Goal: Task Accomplishment & Management: Use online tool/utility

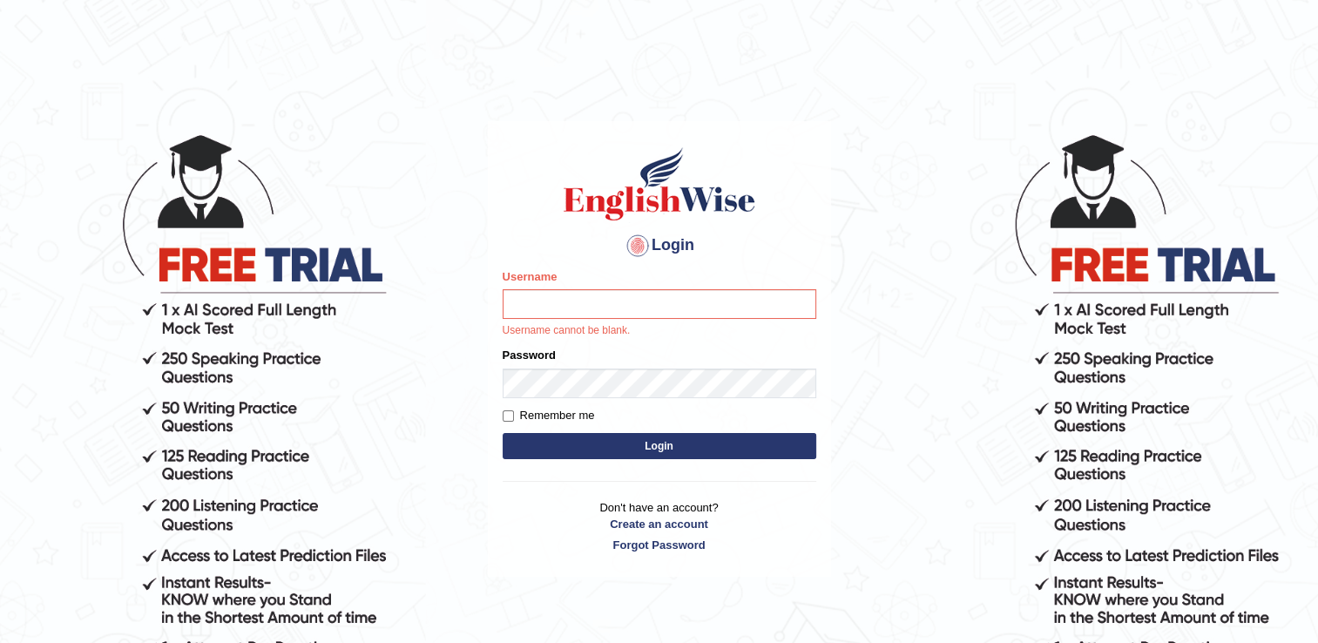
type input "NancyN"
click at [584, 434] on button "Login" at bounding box center [659, 446] width 314 height 26
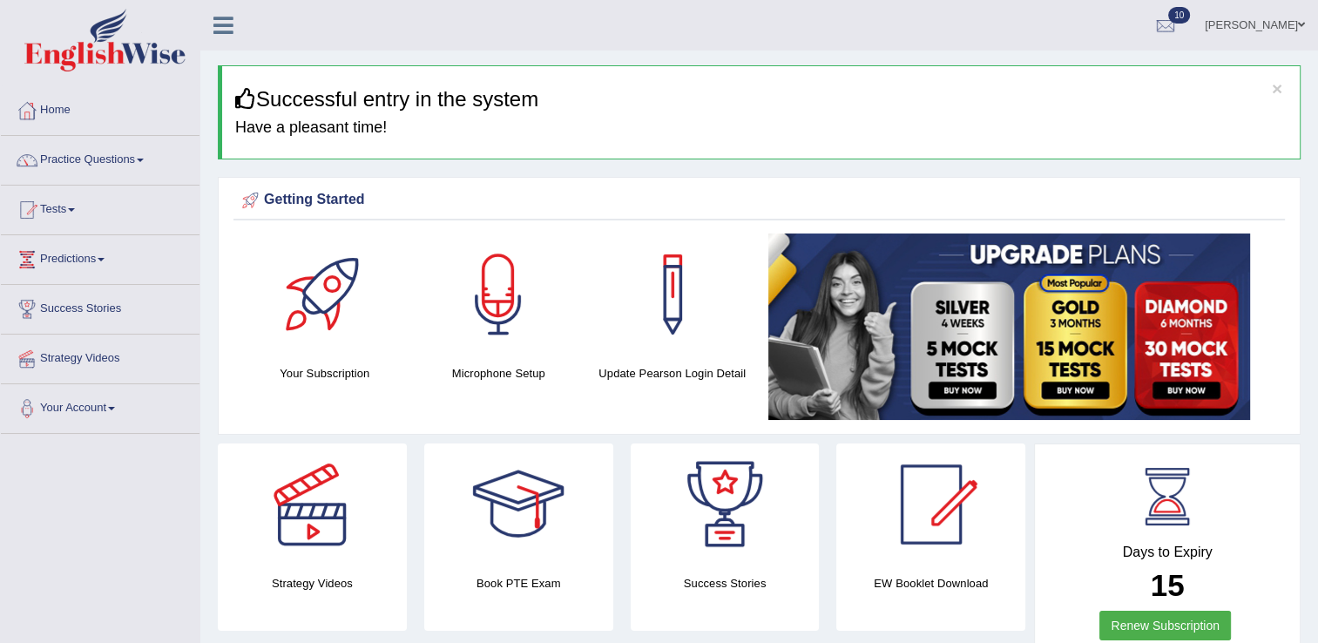
click at [74, 211] on span at bounding box center [71, 209] width 7 height 3
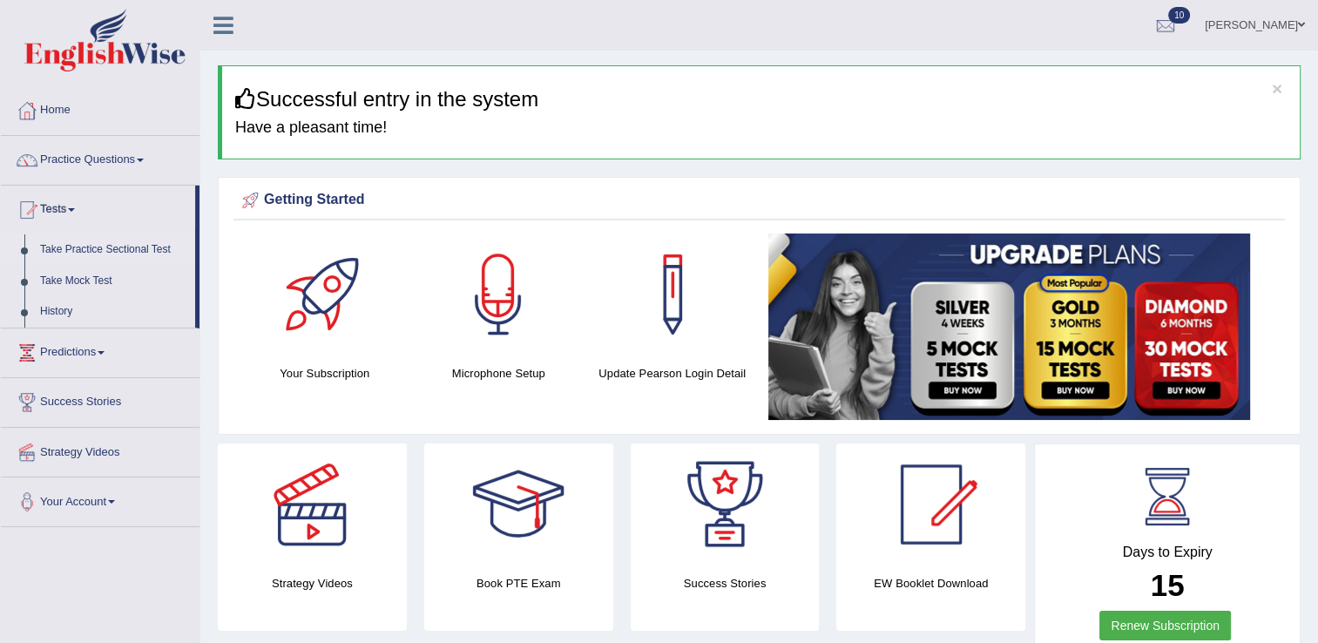
click at [110, 247] on link "Take Practice Sectional Test" at bounding box center [113, 249] width 163 height 31
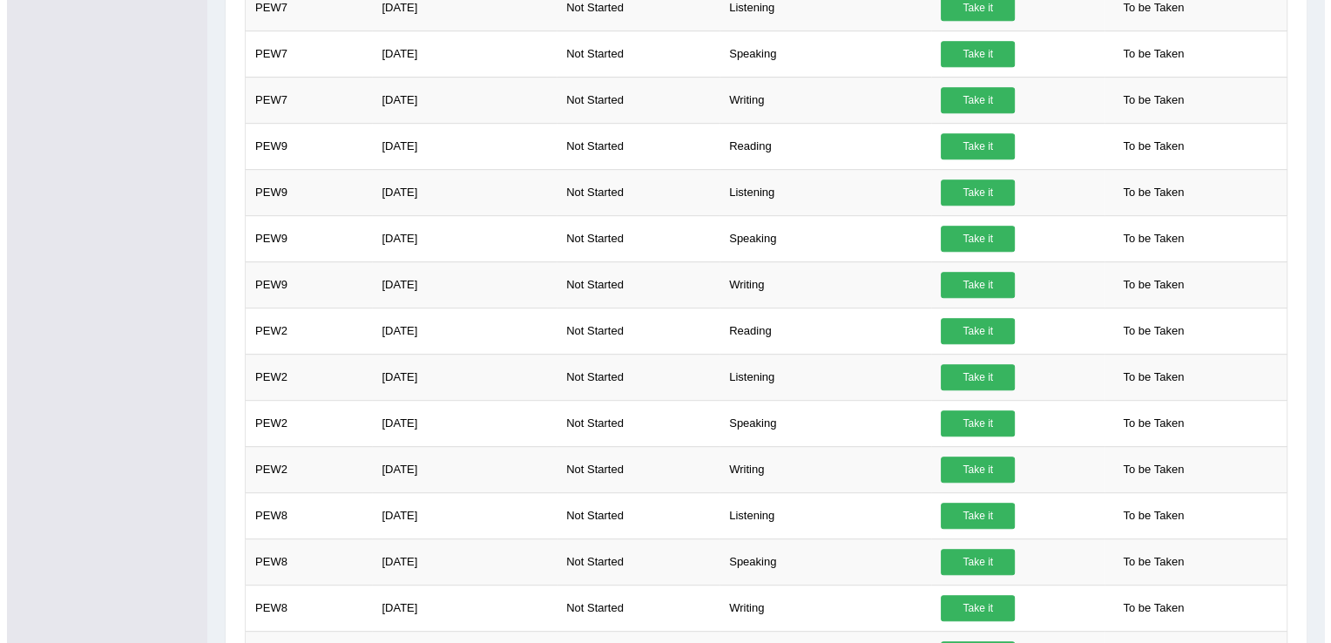
scroll to position [895, 0]
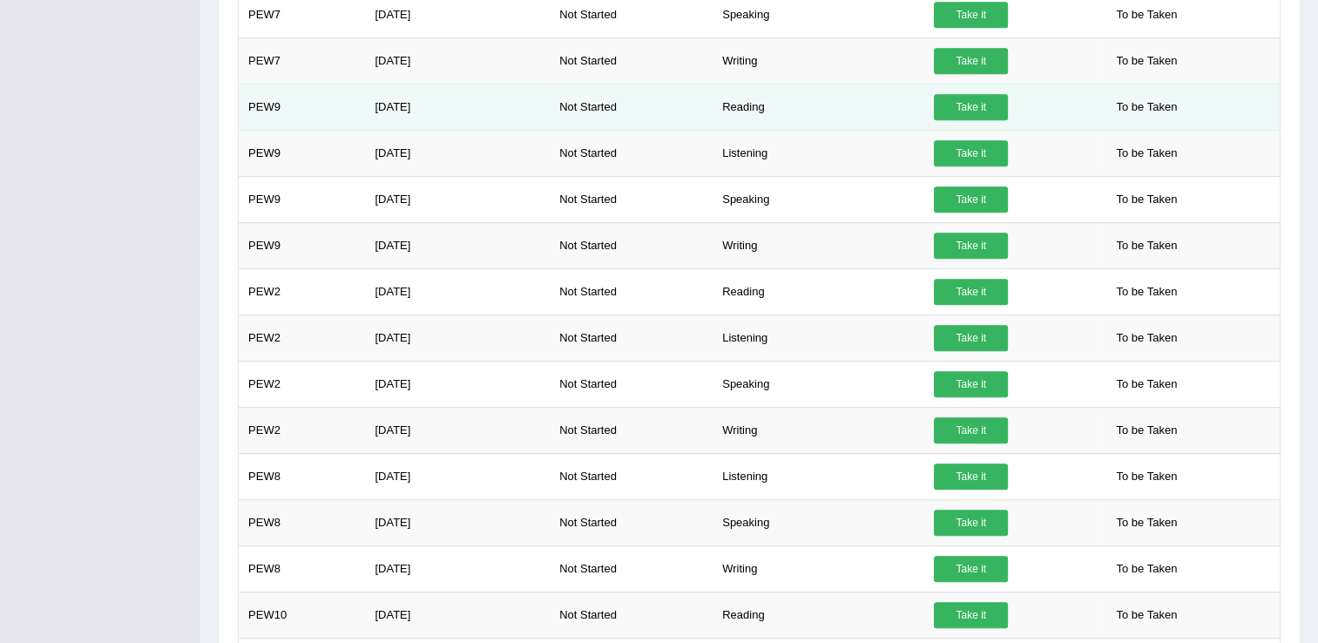
click at [986, 94] on link "Take it" at bounding box center [971, 107] width 74 height 26
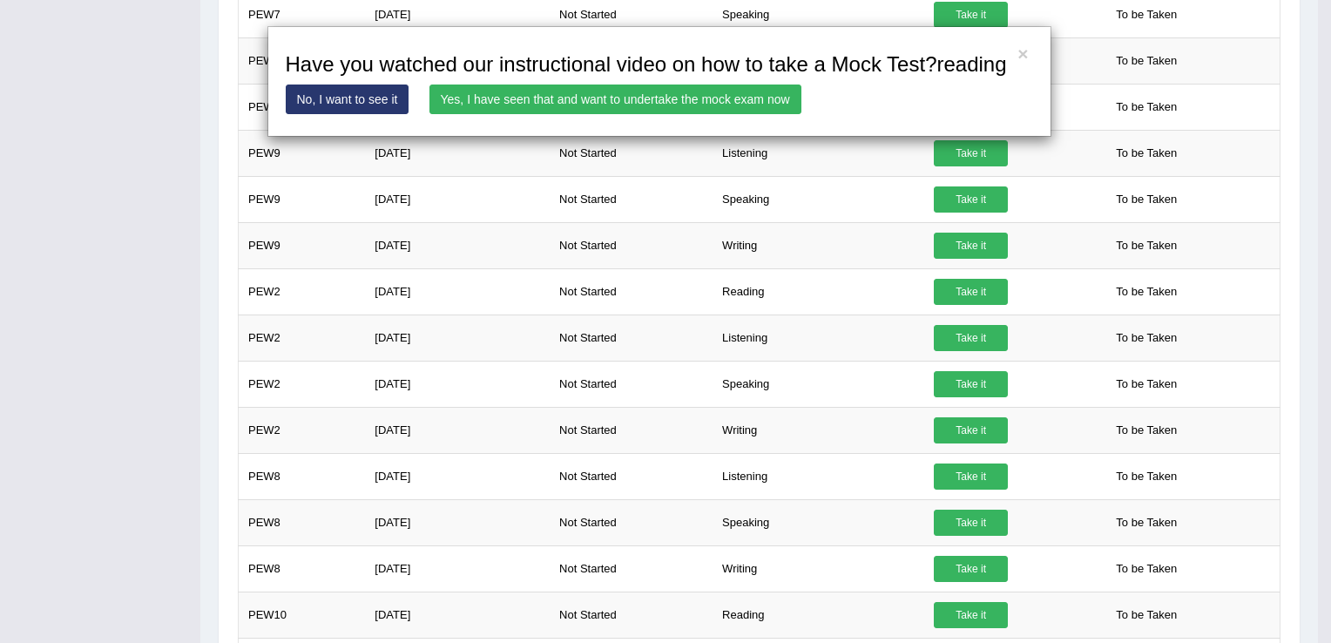
click at [713, 101] on link "Yes, I have seen that and want to undertake the mock exam now" at bounding box center [615, 99] width 372 height 30
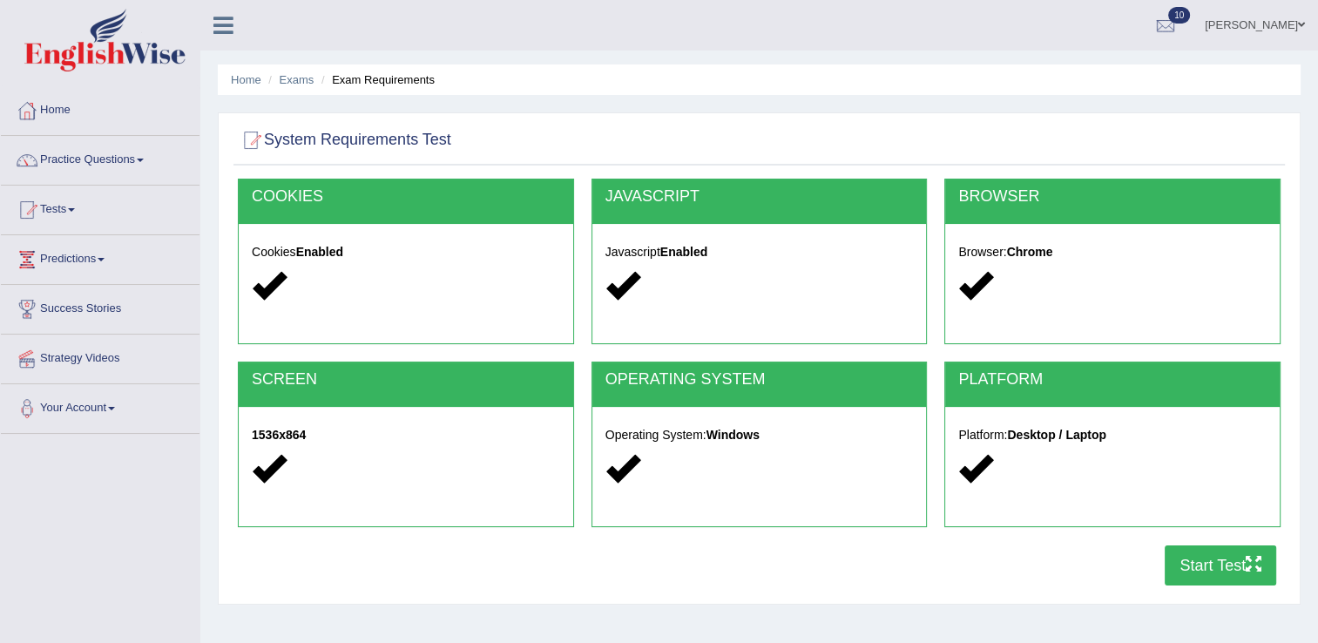
click at [1251, 573] on button "Start Test" at bounding box center [1219, 565] width 111 height 40
